Goal: Browse casually: Explore the website without a specific task or goal

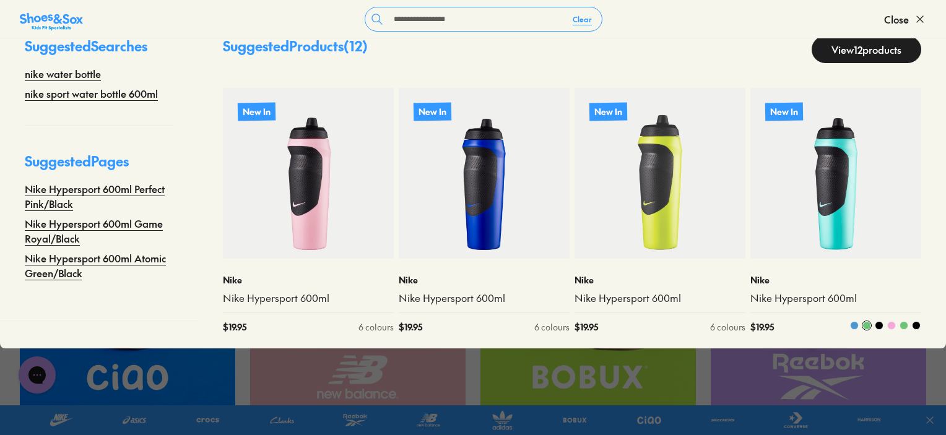
scroll to position [451, 0]
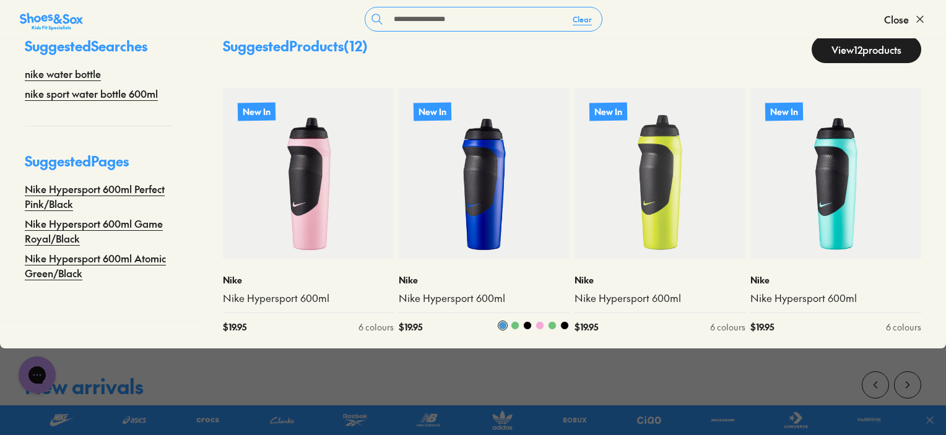
click at [467, 163] on img at bounding box center [484, 173] width 171 height 171
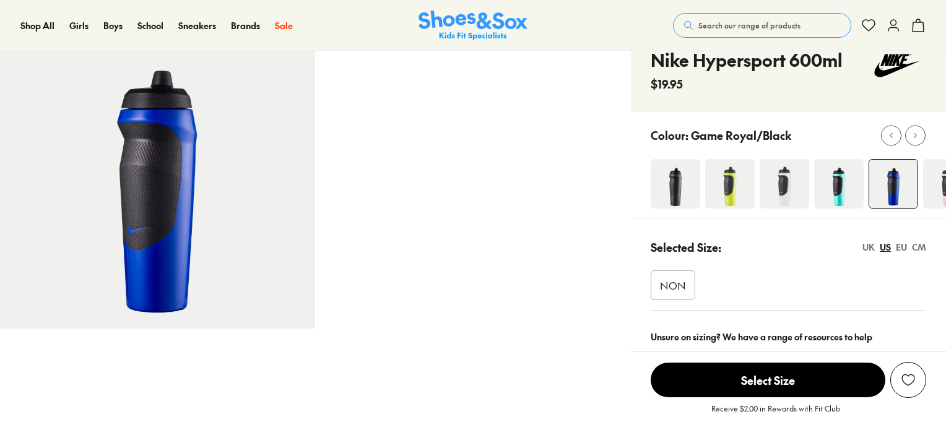
select select "*"
click at [921, 134] on div at bounding box center [915, 135] width 13 height 13
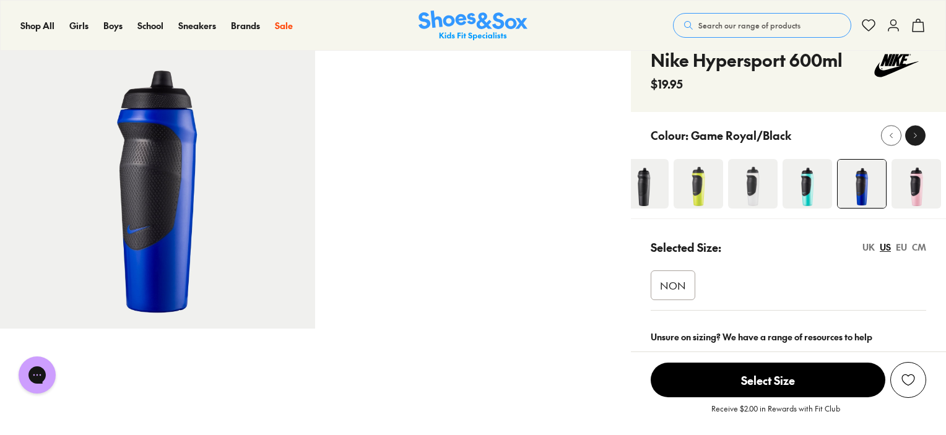
click at [921, 134] on div at bounding box center [915, 135] width 13 height 13
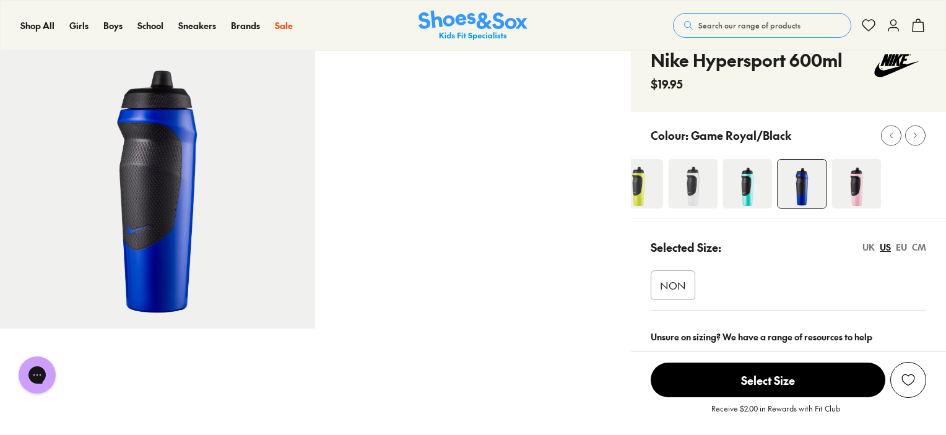
click at [861, 183] on img at bounding box center [857, 184] width 50 height 50
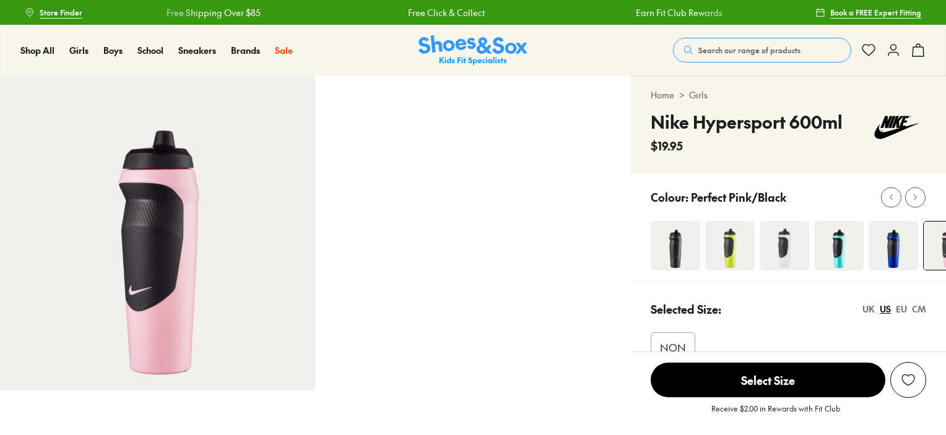
select select "*"
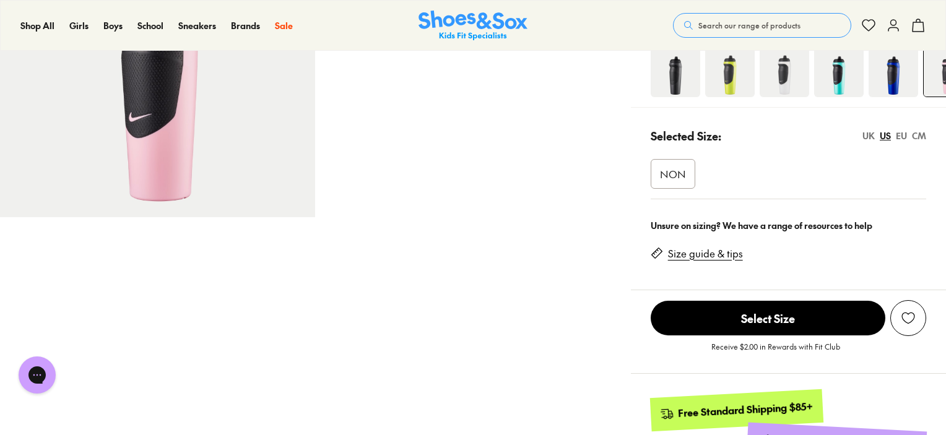
scroll to position [124, 0]
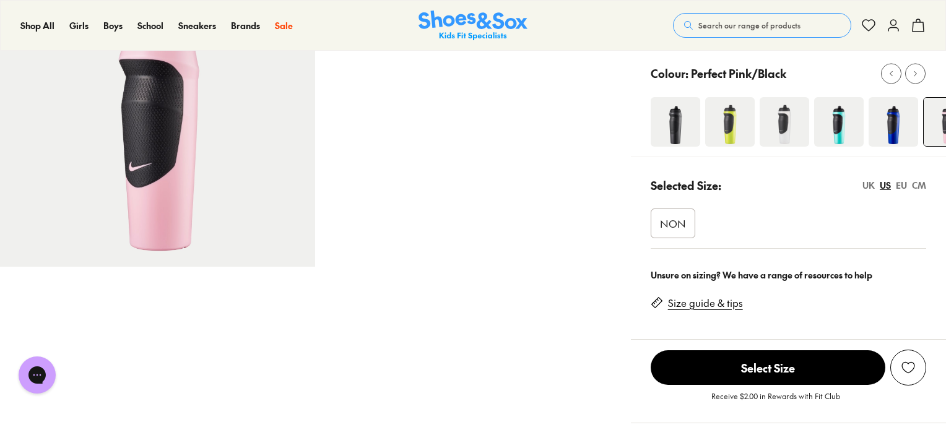
click at [664, 225] on span "NON" at bounding box center [673, 223] width 26 height 15
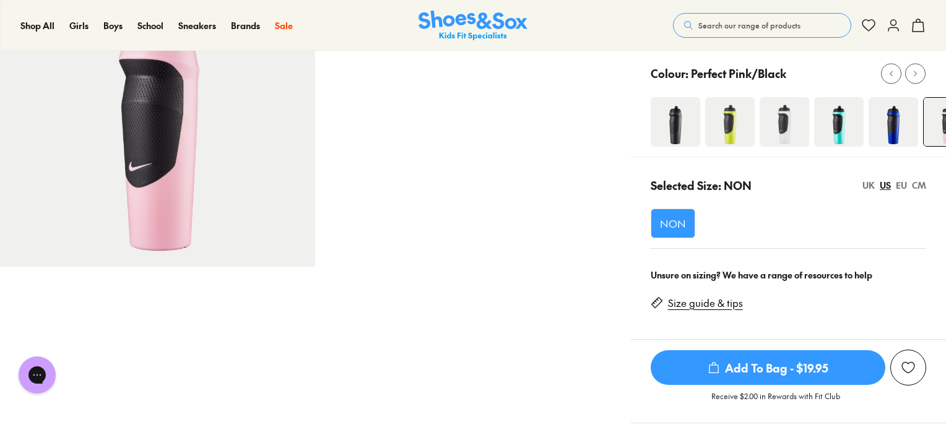
click at [685, 227] on span "NON" at bounding box center [673, 223] width 26 height 15
click at [745, 222] on div "NON" at bounding box center [789, 224] width 276 height 30
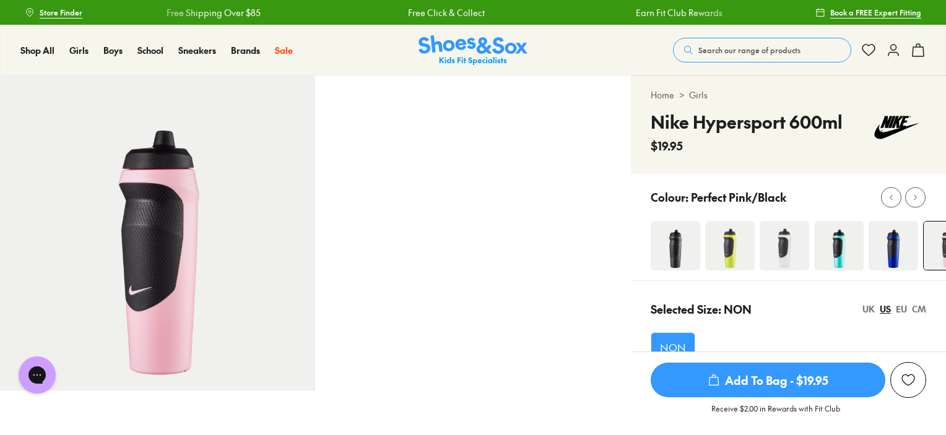
click at [472, 46] on img at bounding box center [473, 50] width 109 height 30
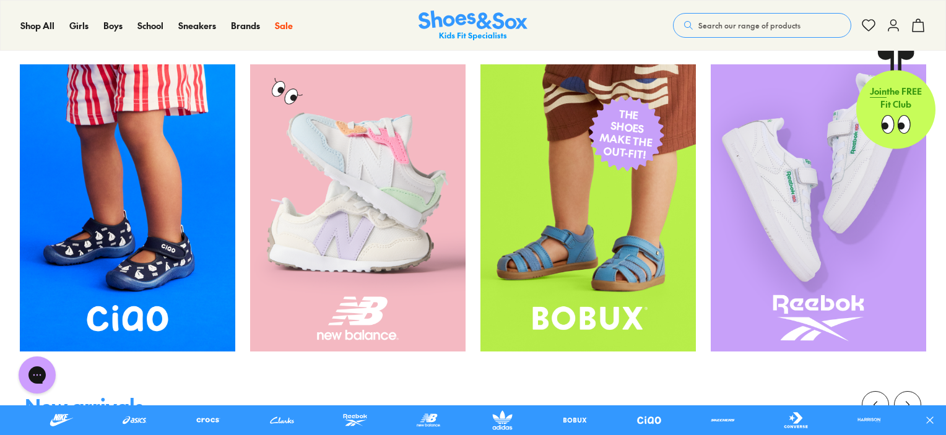
click at [809, 240] on img at bounding box center [818, 207] width 215 height 287
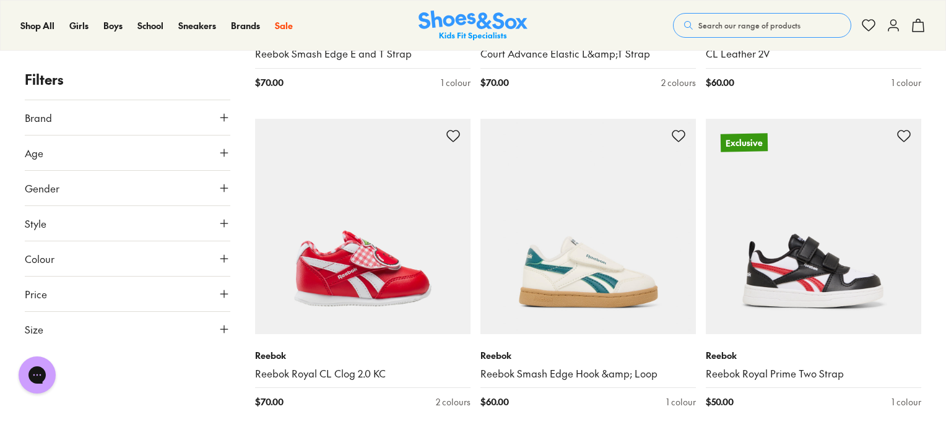
scroll to position [2105, 0]
